Goal: Task Accomplishment & Management: Manage account settings

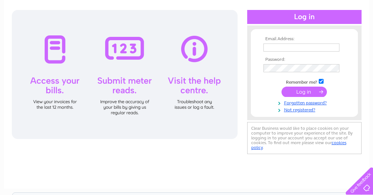
scroll to position [74, 0]
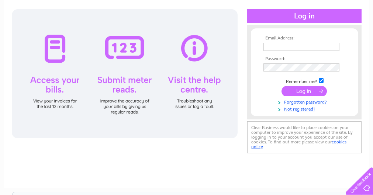
click at [276, 46] on input "text" at bounding box center [301, 47] width 76 height 8
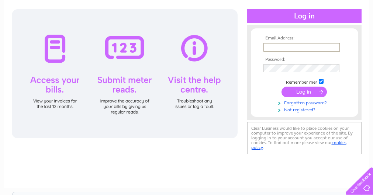
type input "[EMAIL_ADDRESS][PERSON_NAME][DOMAIN_NAME]"
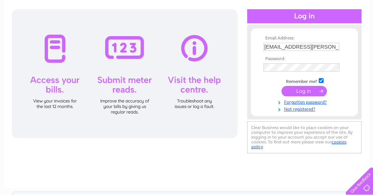
click at [312, 93] on input "submit" at bounding box center [304, 91] width 45 height 10
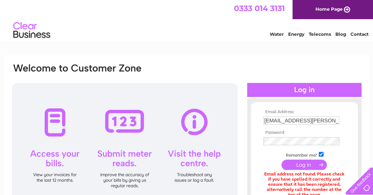
click at [313, 120] on input "[EMAIL_ADDRESS][PERSON_NAME][DOMAIN_NAME]" at bounding box center [301, 121] width 76 height 8
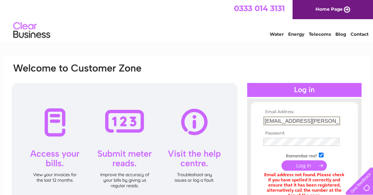
click at [292, 120] on input "[EMAIL_ADDRESS][PERSON_NAME][DOMAIN_NAME]" at bounding box center [301, 121] width 77 height 9
drag, startPoint x: 265, startPoint y: 121, endPoint x: 338, endPoint y: 119, distance: 73.5
click at [338, 119] on input "[EMAIL_ADDRESS][PERSON_NAME][DOMAIN_NAME]" at bounding box center [301, 121] width 77 height 9
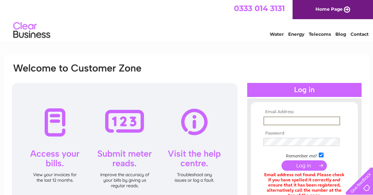
click at [280, 122] on input "text" at bounding box center [301, 121] width 77 height 9
type input "info@jwdmarina.co.uk"
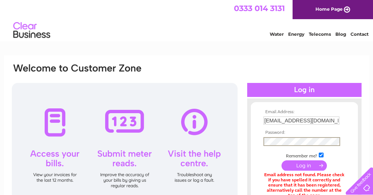
click at [286, 141] on td at bounding box center [305, 141] width 86 height 13
click at [282, 161] on input "submit" at bounding box center [304, 166] width 45 height 10
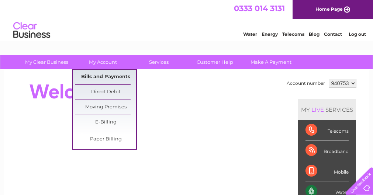
click at [105, 75] on link "Bills and Payments" at bounding box center [105, 77] width 61 height 15
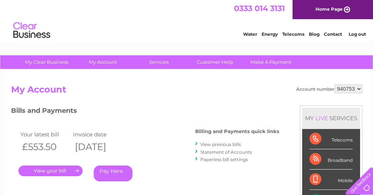
click at [61, 168] on link "." at bounding box center [50, 171] width 64 height 11
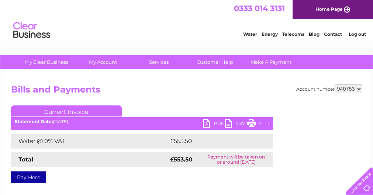
click at [267, 123] on link "Print" at bounding box center [258, 124] width 22 height 11
click at [216, 121] on link "PDF" at bounding box center [214, 124] width 22 height 11
